Goal: Task Accomplishment & Management: Manage account settings

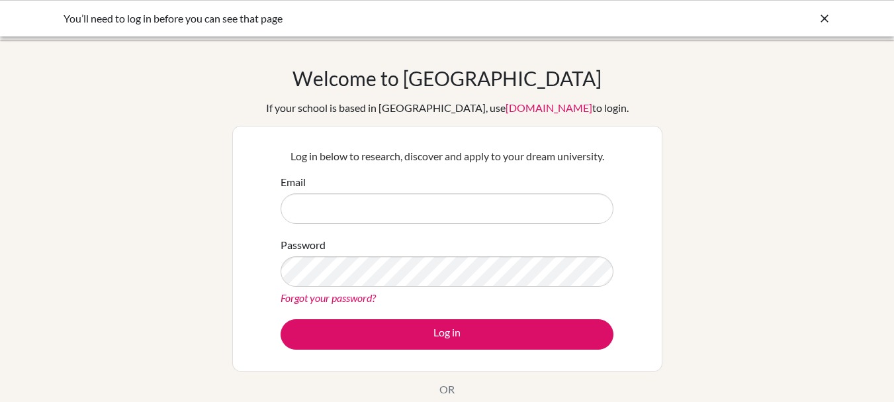
type input "[PERSON_NAME][EMAIL_ADDRESS][DOMAIN_NAME]"
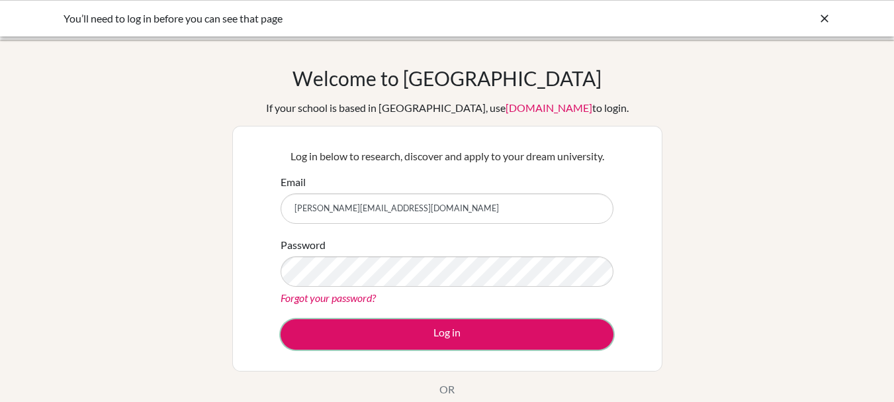
click at [376, 335] on button "Log in" at bounding box center [447, 334] width 333 height 30
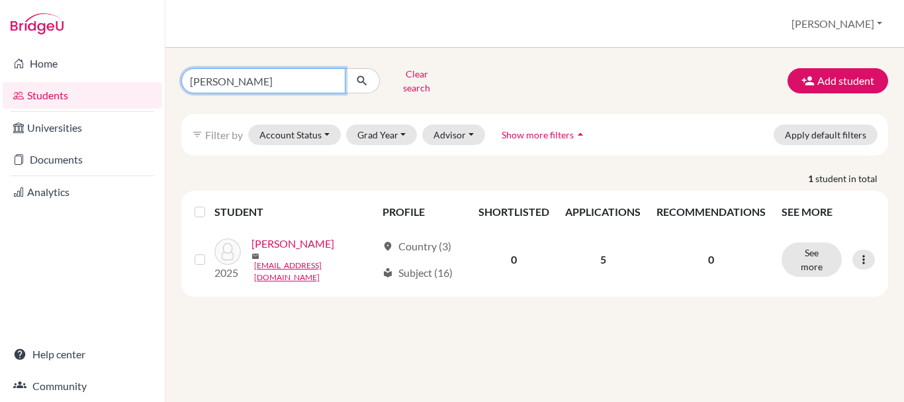
click at [251, 72] on input "[PERSON_NAME]" at bounding box center [263, 80] width 164 height 25
type input "[PERSON_NAME]"
click button "submit" at bounding box center [362, 80] width 35 height 25
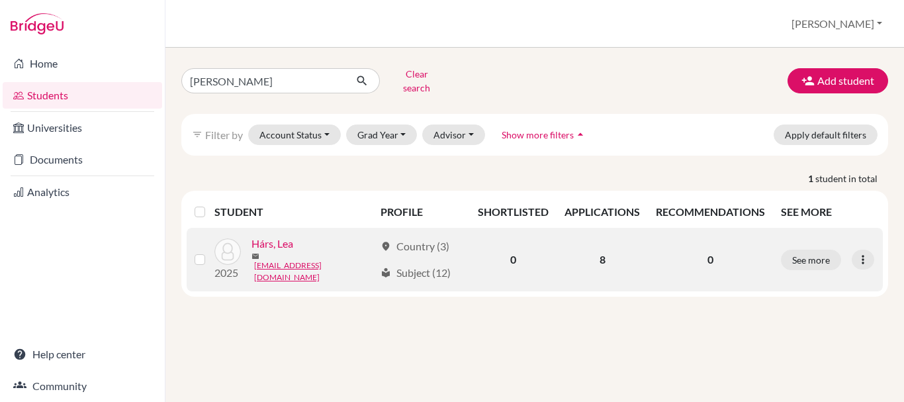
click at [290, 245] on link "Hárs, Lea" at bounding box center [272, 244] width 42 height 16
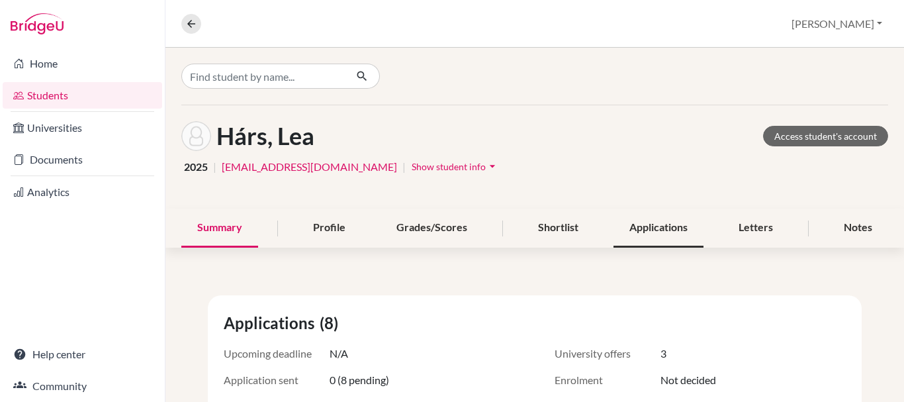
click at [646, 233] on div "Applications" at bounding box center [658, 227] width 90 height 39
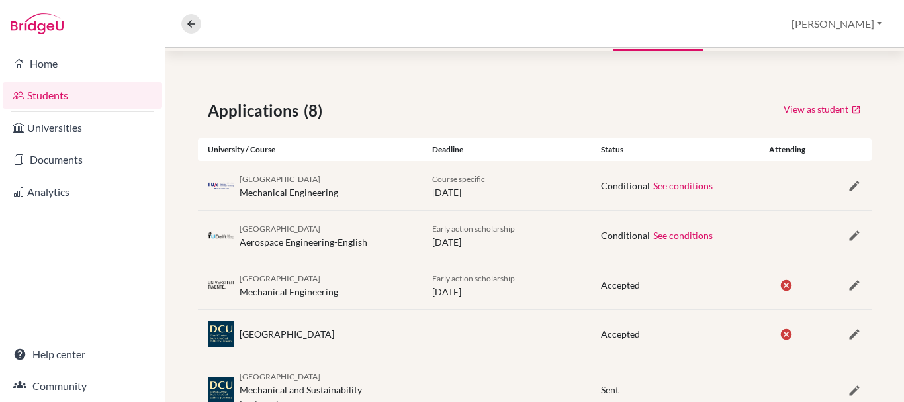
scroll to position [212, 0]
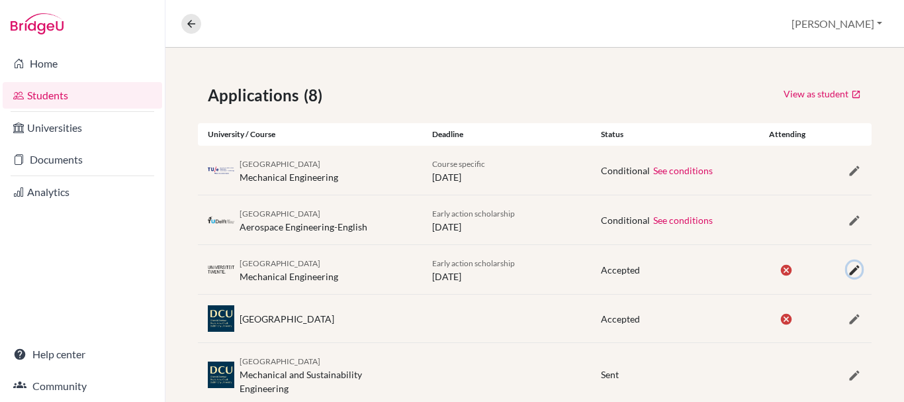
click at [848, 271] on icon "button" at bounding box center [854, 269] width 13 height 13
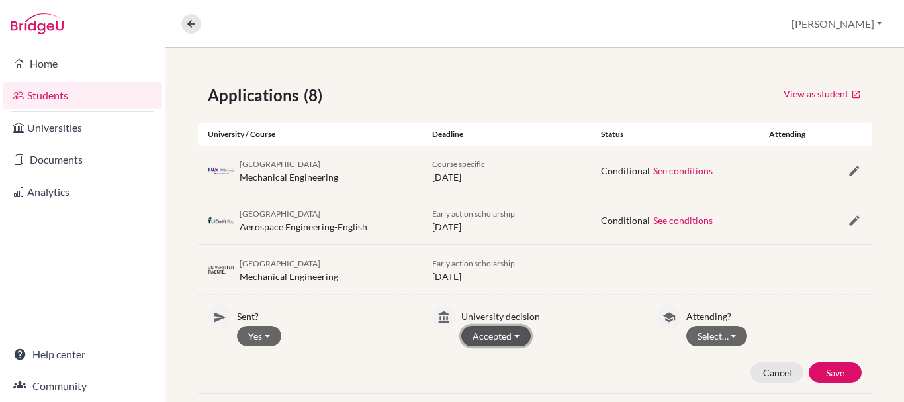
click at [512, 339] on button "Accepted" at bounding box center [495, 336] width 69 height 21
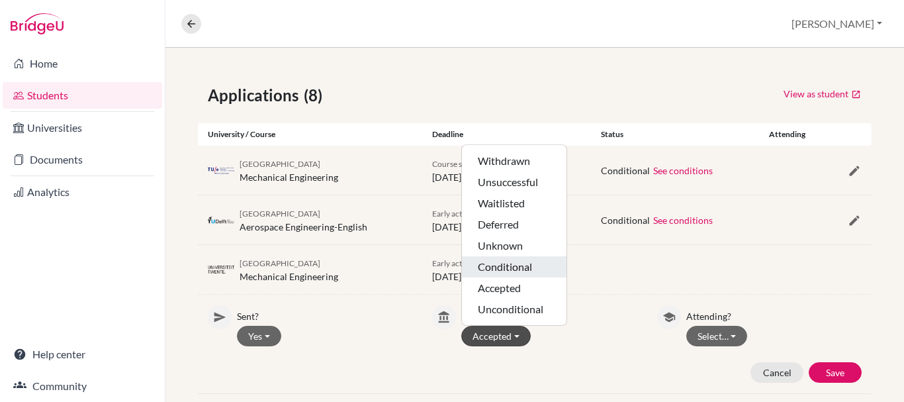
click at [516, 269] on button "Conditional" at bounding box center [514, 266] width 105 height 21
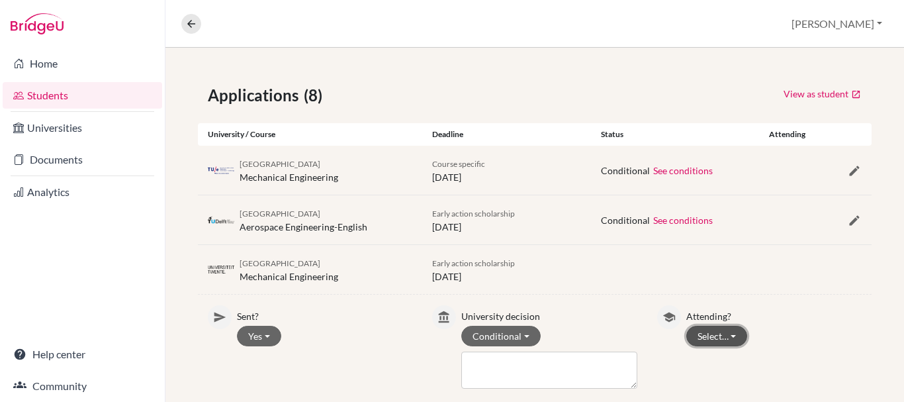
click at [709, 334] on button "Select…" at bounding box center [717, 336] width 62 height 21
click at [728, 312] on button "Not attending" at bounding box center [739, 308] width 105 height 21
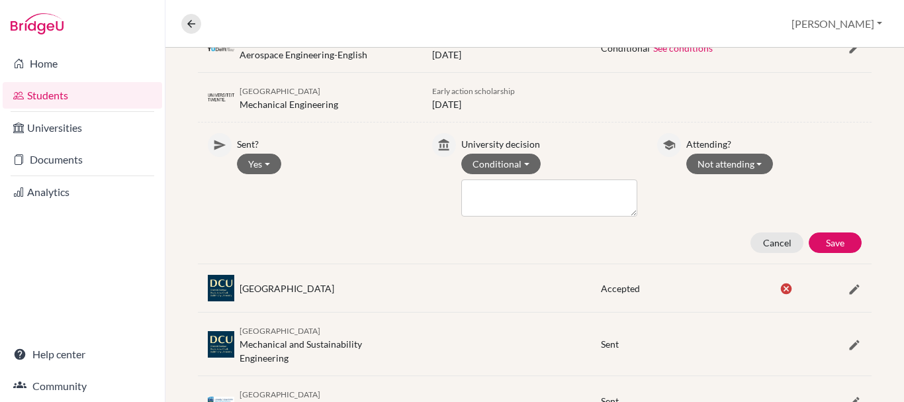
scroll to position [397, 0]
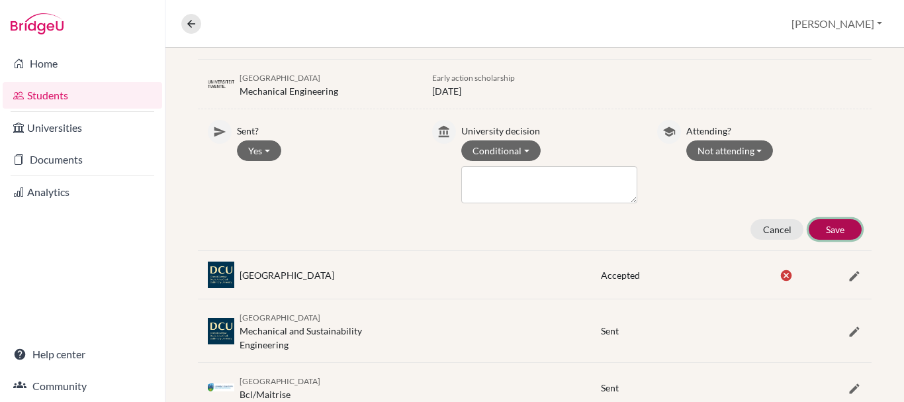
click at [811, 231] on button "Save" at bounding box center [835, 229] width 53 height 21
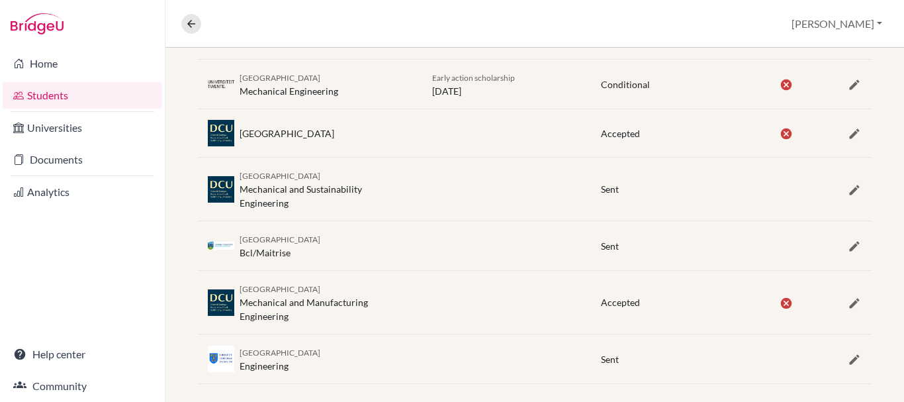
click at [828, 141] on div at bounding box center [843, 133] width 56 height 16
click at [848, 135] on icon "button" at bounding box center [854, 133] width 13 height 13
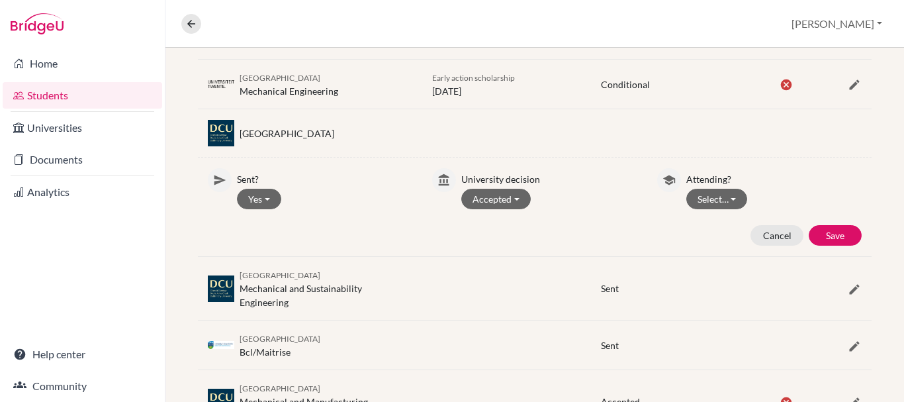
click at [508, 210] on div "Sent? Yes Yes No University decision Accepted Withdrawn Unsuccessful Waitlisted…" at bounding box center [535, 206] width 674 height 77
click at [498, 195] on button "Accepted" at bounding box center [495, 199] width 69 height 21
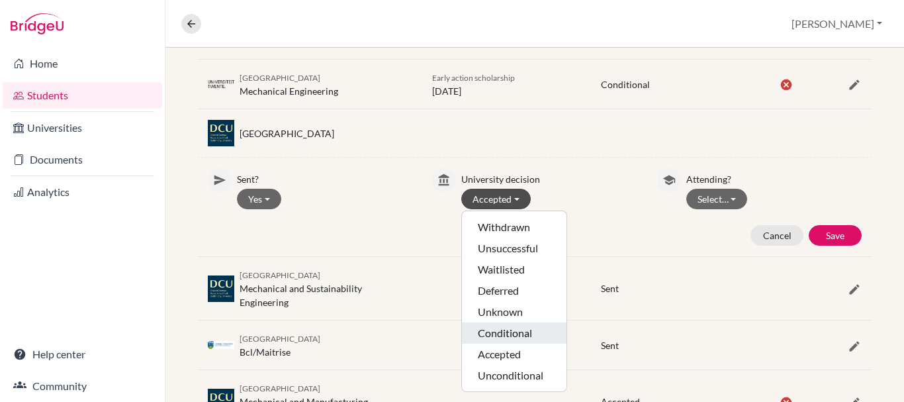
click at [523, 331] on button "Conditional" at bounding box center [514, 332] width 105 height 21
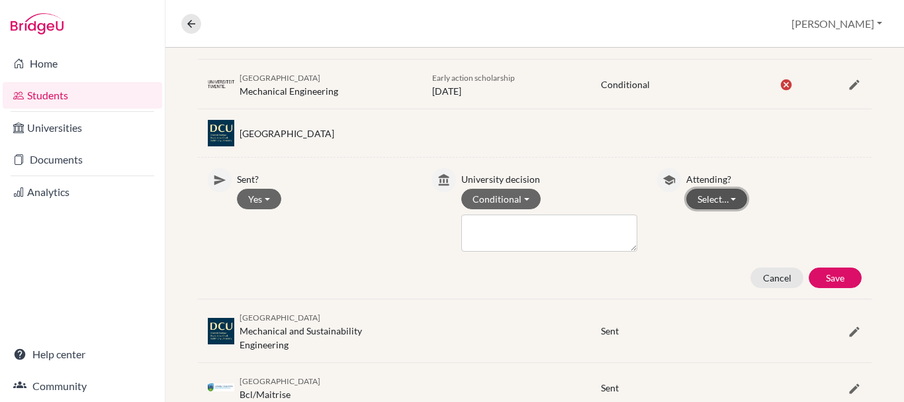
click at [718, 202] on button "Select…" at bounding box center [717, 199] width 62 height 21
click at [722, 243] on button "Not attending" at bounding box center [739, 248] width 105 height 21
click at [828, 275] on button "Save" at bounding box center [835, 277] width 53 height 21
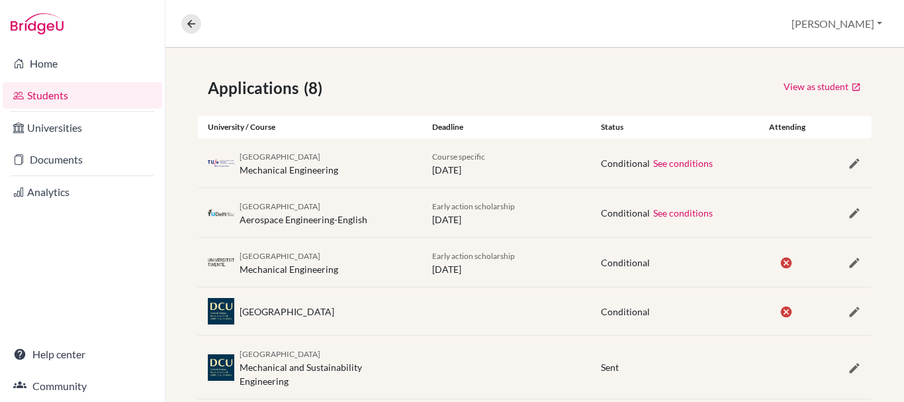
scroll to position [411, 0]
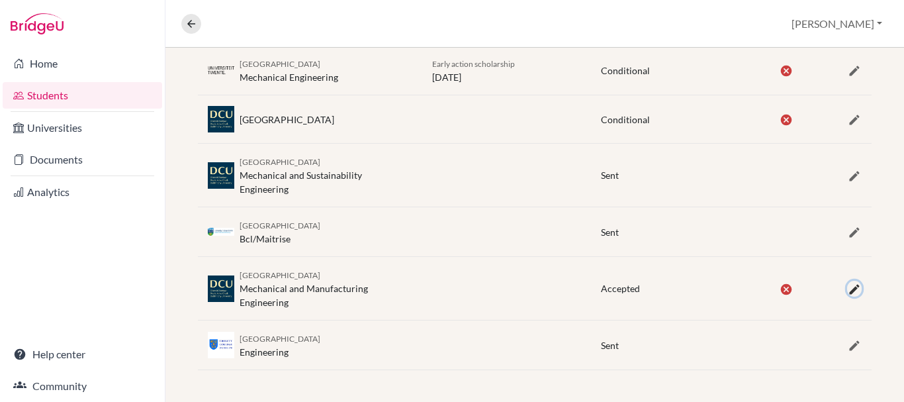
click at [848, 291] on icon "button" at bounding box center [854, 289] width 13 height 13
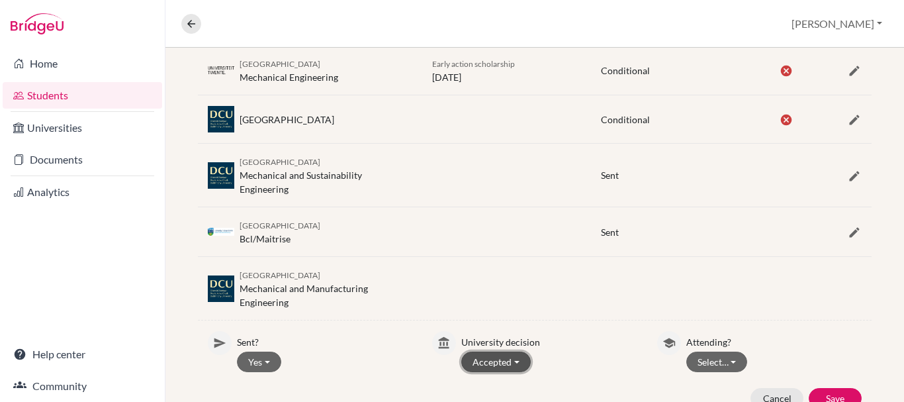
click at [511, 359] on button "Accepted" at bounding box center [495, 361] width 69 height 21
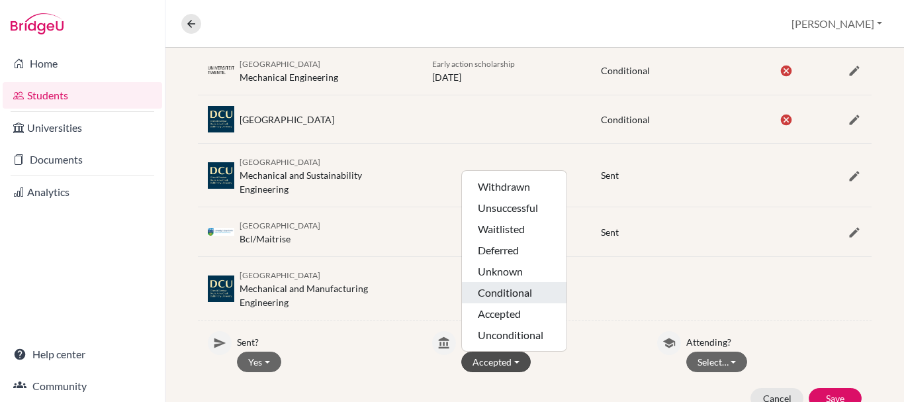
click at [517, 287] on button "Conditional" at bounding box center [514, 292] width 105 height 21
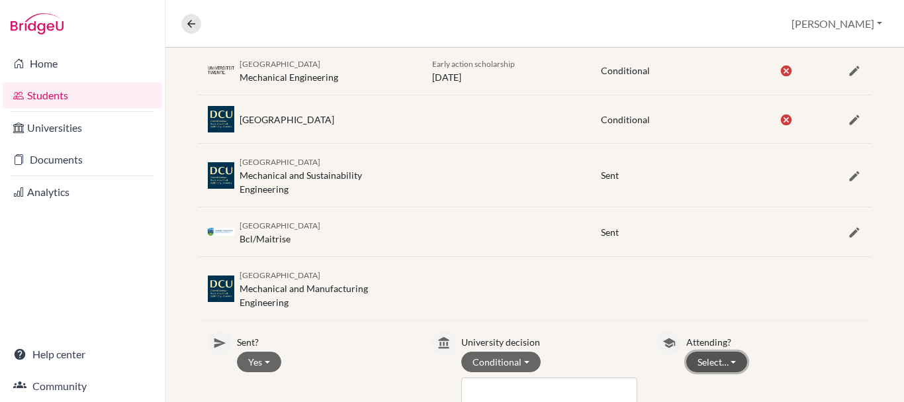
click at [703, 358] on button "Select…" at bounding box center [717, 361] width 62 height 21
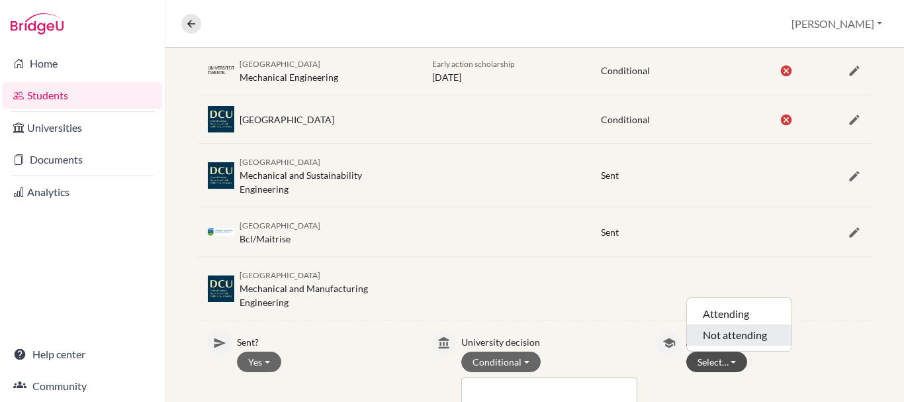
click at [720, 333] on button "Not attending" at bounding box center [739, 334] width 105 height 21
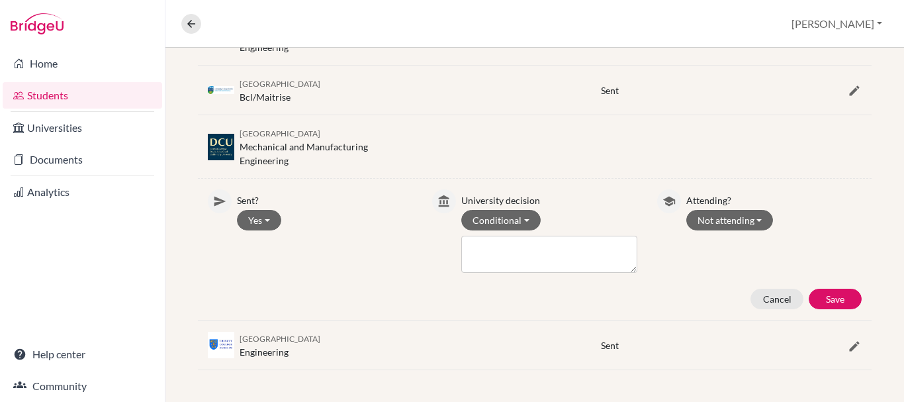
scroll to position [548, 0]
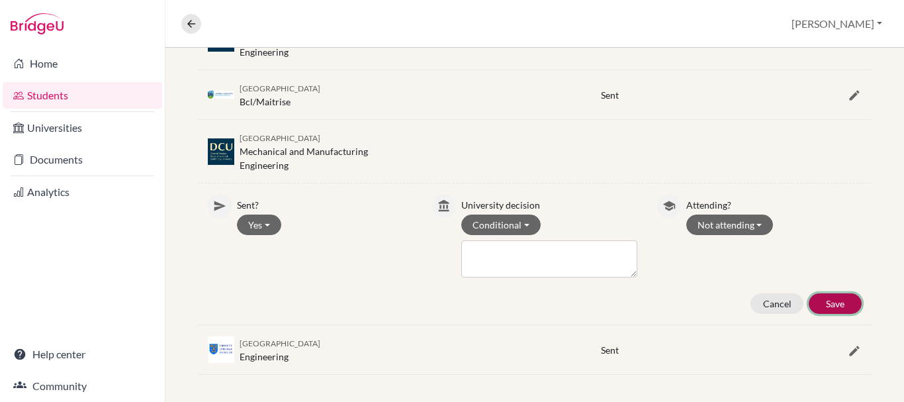
click at [838, 300] on button "Save" at bounding box center [835, 303] width 53 height 21
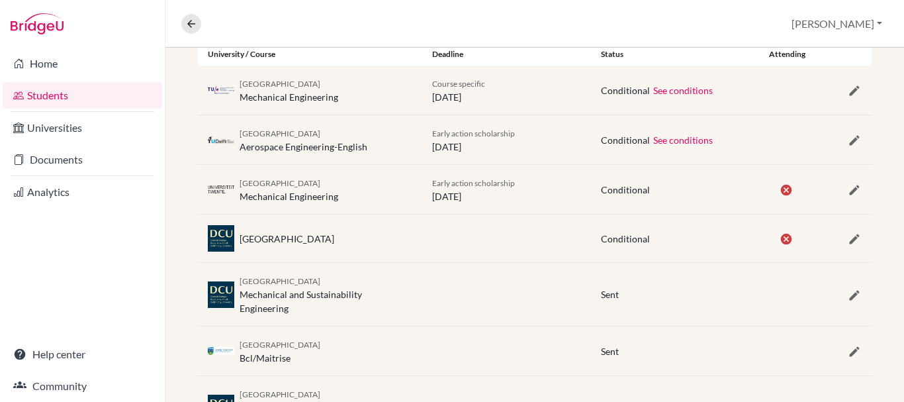
scroll to position [270, 0]
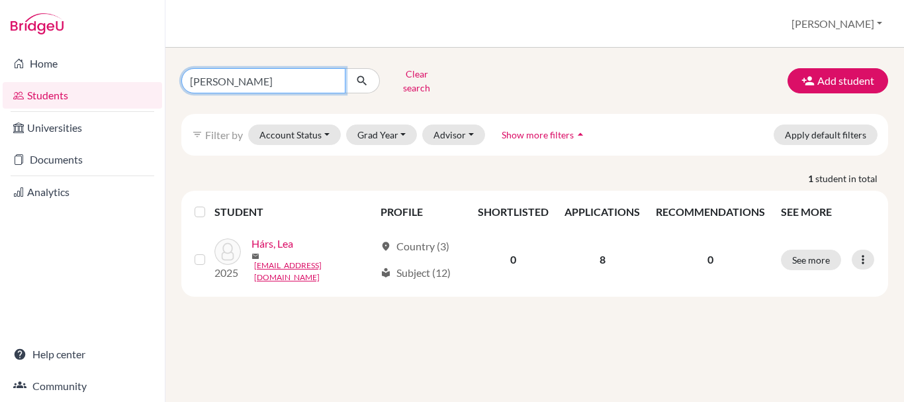
click at [238, 80] on input "[PERSON_NAME]" at bounding box center [263, 80] width 164 height 25
click at [238, 80] on input "hárs lea" at bounding box center [263, 80] width 164 height 25
type input "menyhárt maja"
click button "submit" at bounding box center [362, 80] width 35 height 25
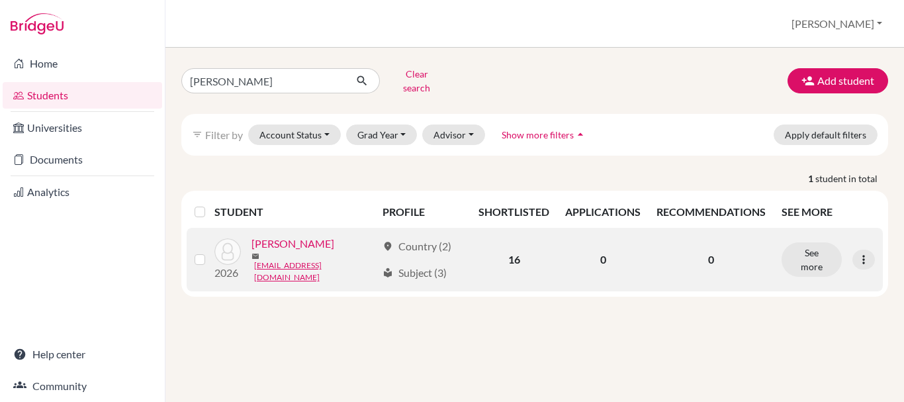
click at [284, 243] on link "Menyhárt, Maja" at bounding box center [292, 244] width 83 height 16
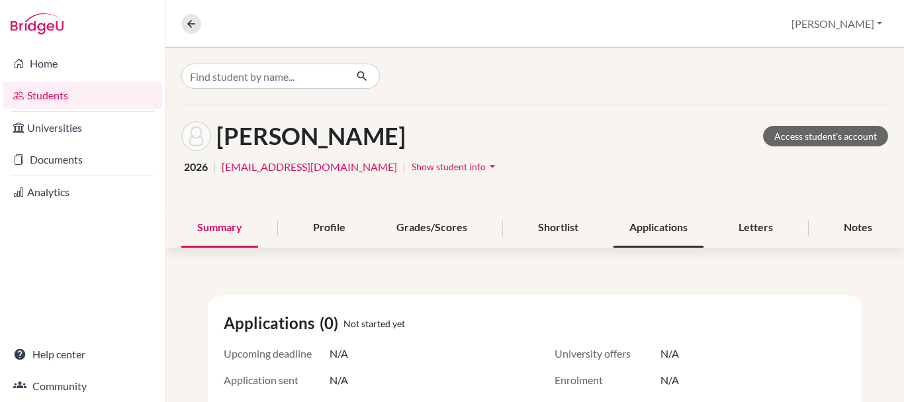
click at [654, 227] on div "Applications" at bounding box center [658, 227] width 90 height 39
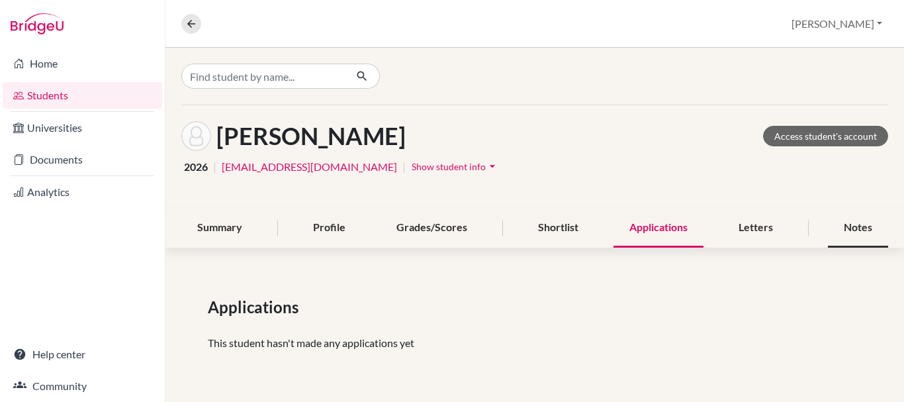
click at [845, 218] on div "Notes" at bounding box center [858, 227] width 60 height 39
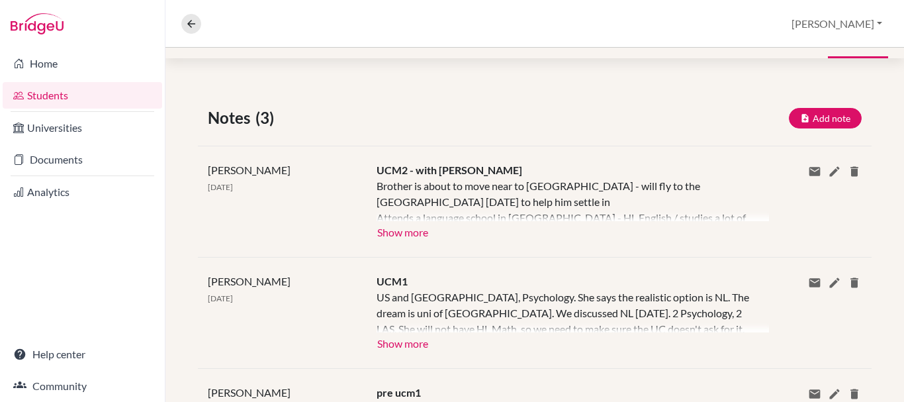
scroll to position [298, 0]
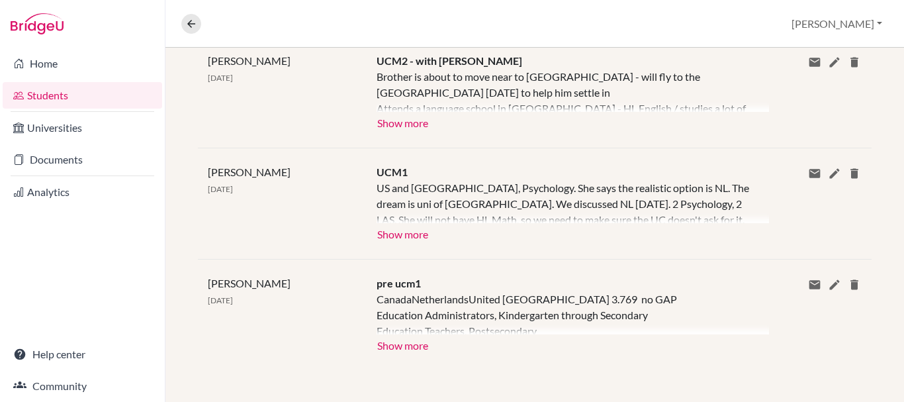
click at [544, 140] on div "Sarah Wilson 13 Aug 2025 UCM2 - with Sarah Brother is about to move near to Bos…" at bounding box center [535, 91] width 674 height 111
click at [412, 127] on button "Show more" at bounding box center [402, 122] width 52 height 20
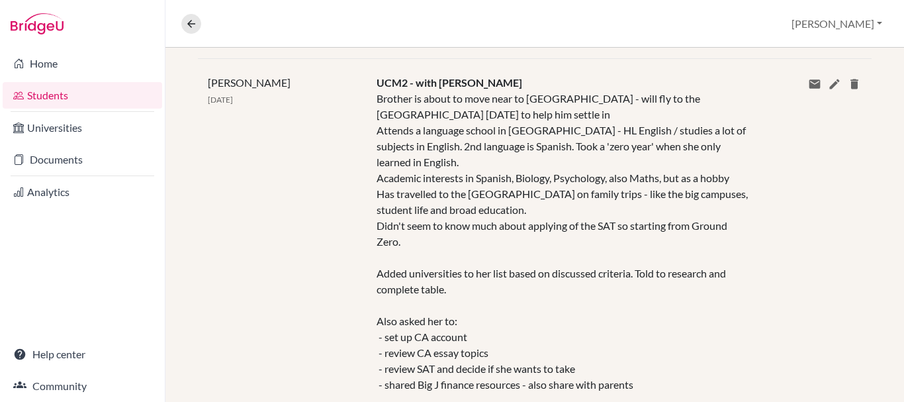
scroll to position [281, 0]
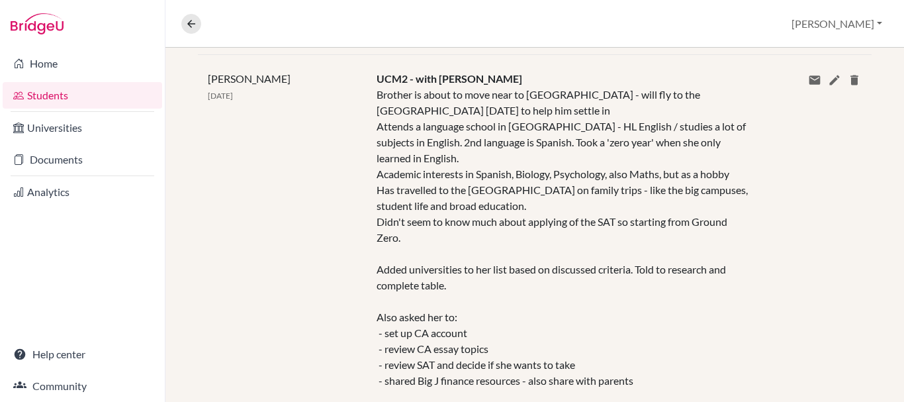
click at [404, 126] on div "Brother is about to move near to Boston - will fly to the US tomorrow to help h…" at bounding box center [562, 253] width 373 height 333
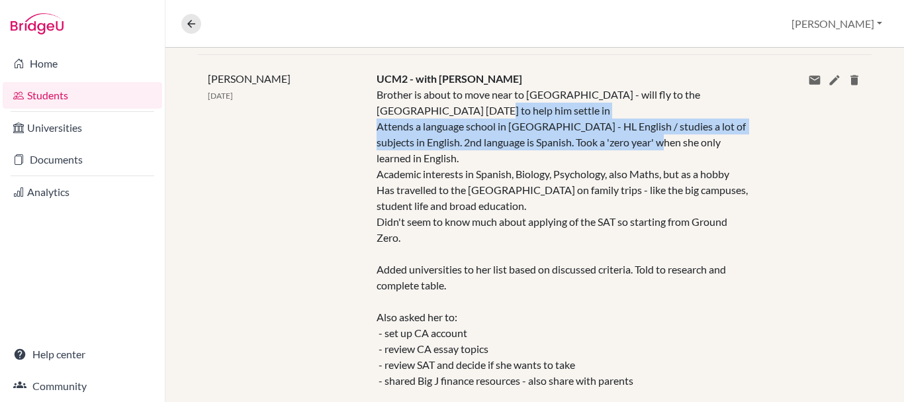
click at [404, 126] on div "Brother is about to move near to Boston - will fly to the US tomorrow to help h…" at bounding box center [562, 253] width 373 height 333
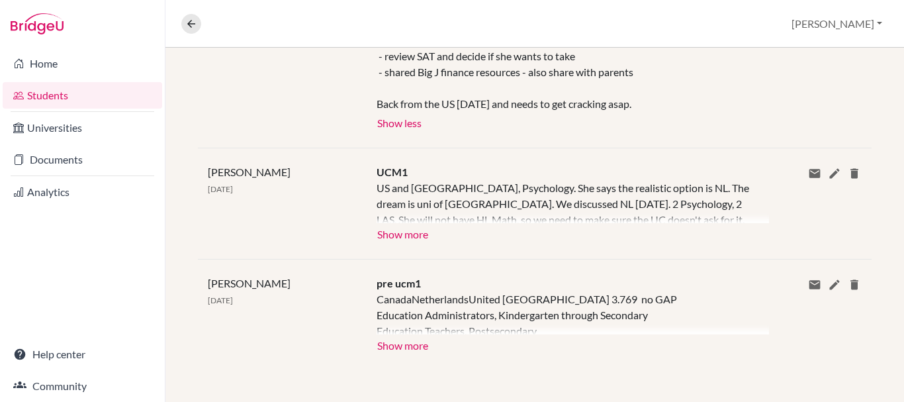
scroll to position [580, 0]
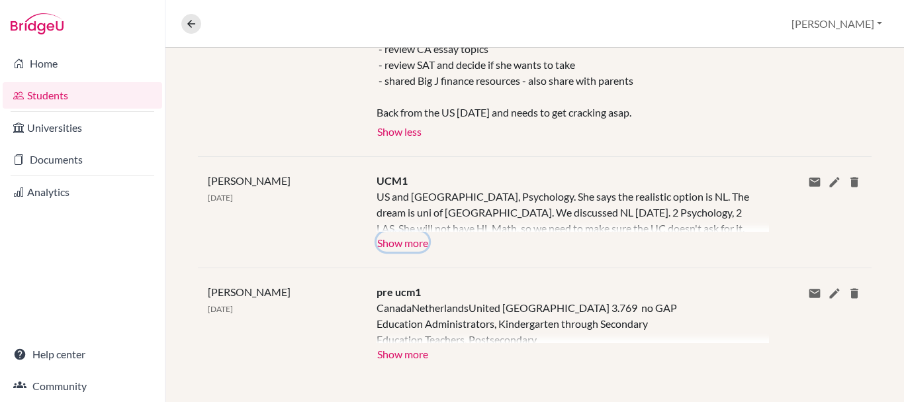
click at [395, 240] on button "Show more" at bounding box center [402, 242] width 52 height 20
